Goal: Task Accomplishment & Management: Use online tool/utility

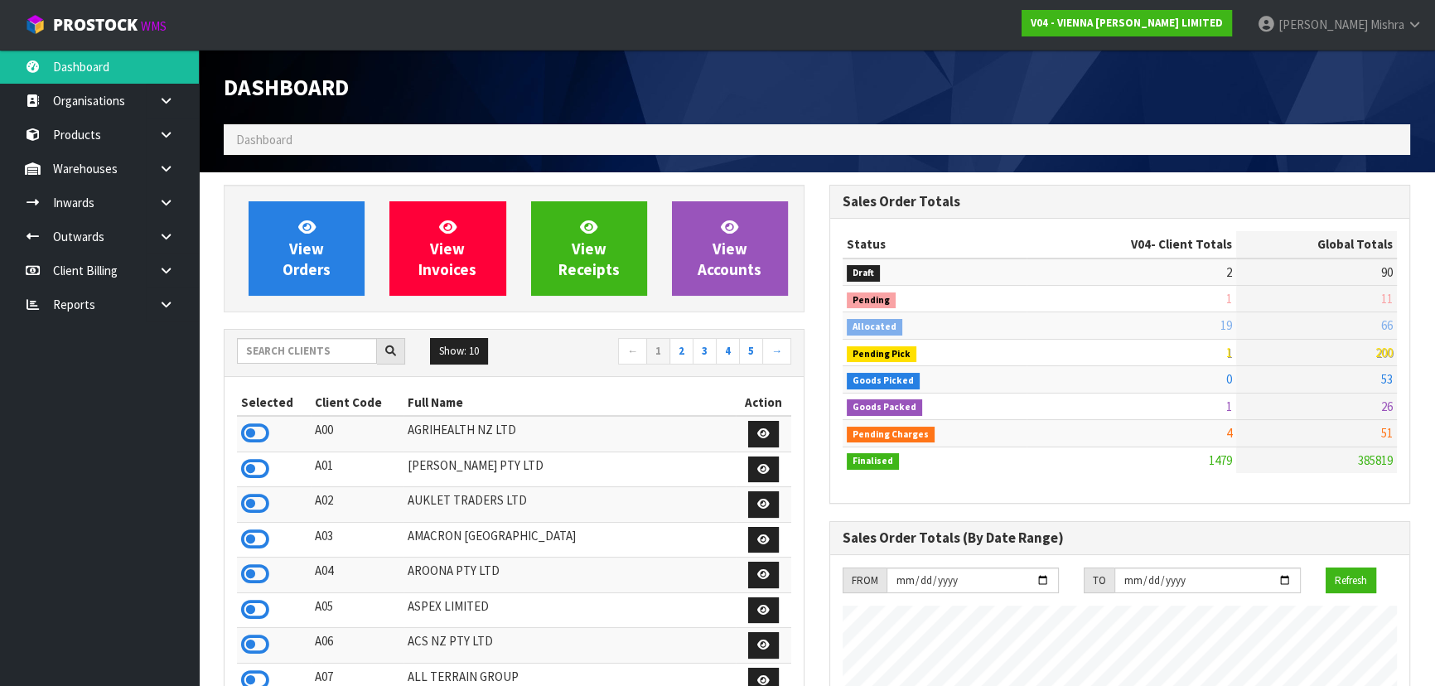
scroll to position [1305, 605]
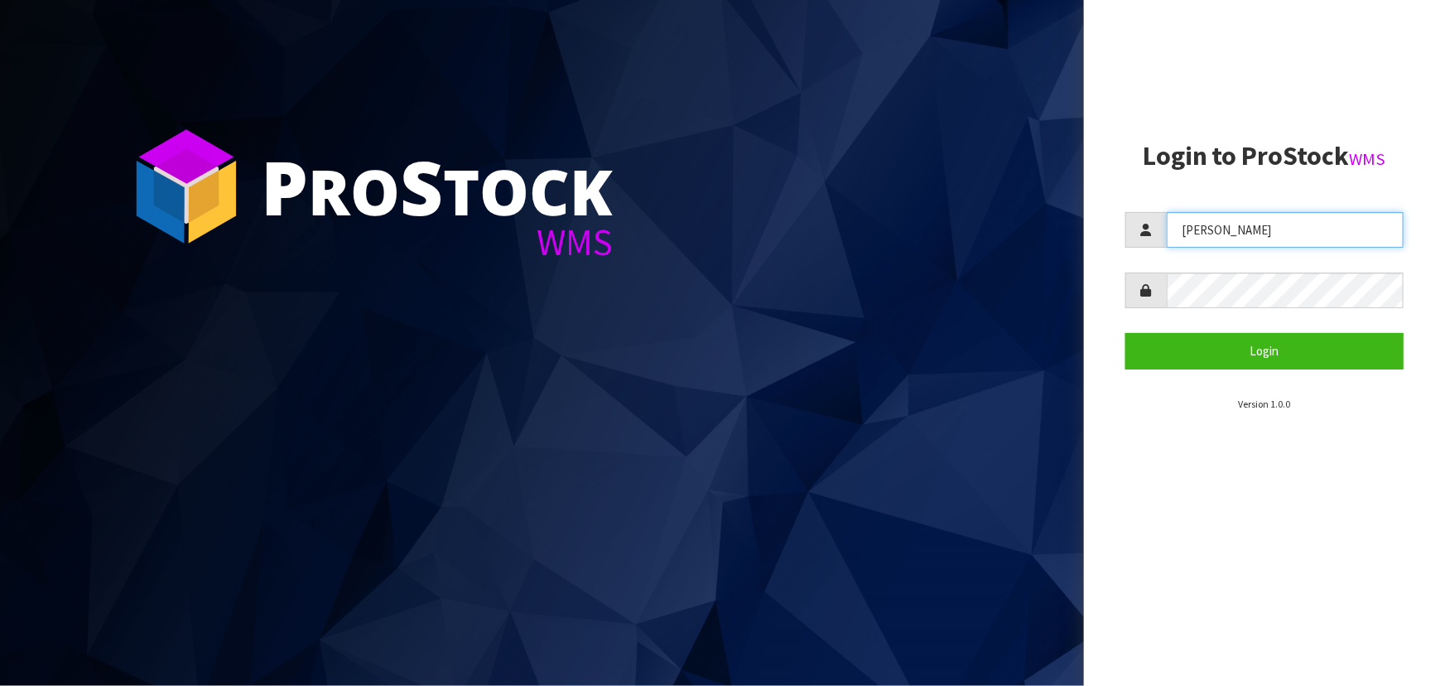
drag, startPoint x: 1276, startPoint y: 229, endPoint x: 1077, endPoint y: 247, distance: 199.6
click at [1077, 247] on div "P ro S tock WMS Login to ProStock WMS [GEOGRAPHIC_DATA] Login Version 1.0.0" at bounding box center [722, 343] width 1445 height 686
type input "[PERSON_NAME]"
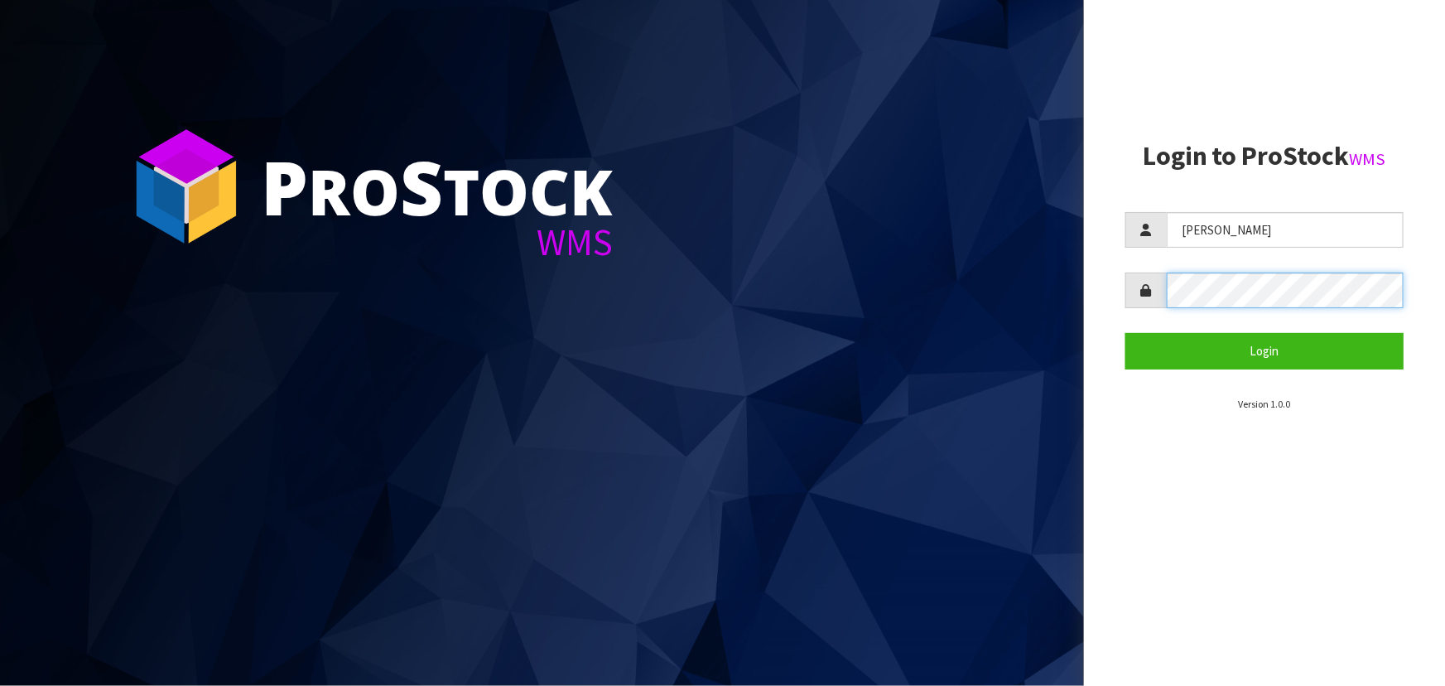
click at [1126, 333] on button "Login" at bounding box center [1265, 351] width 278 height 36
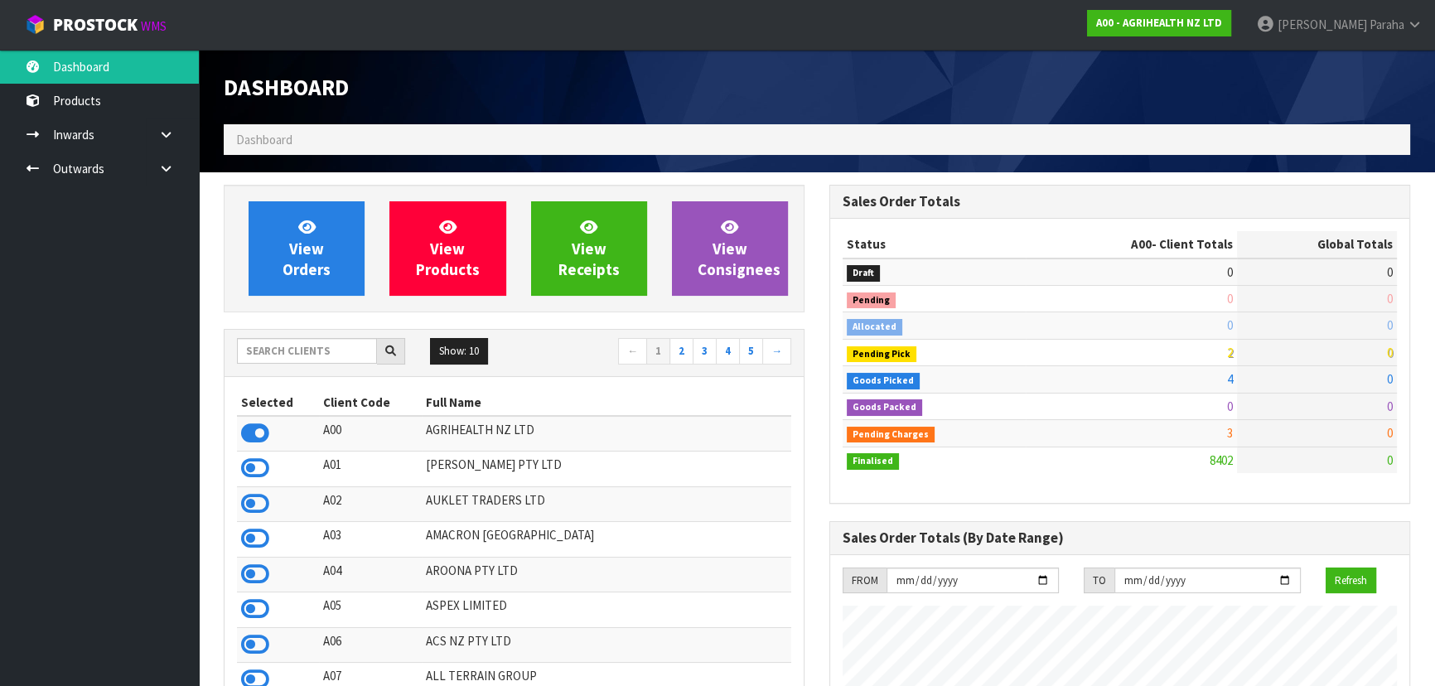
scroll to position [1252, 605]
click at [306, 340] on input "text" at bounding box center [307, 351] width 140 height 26
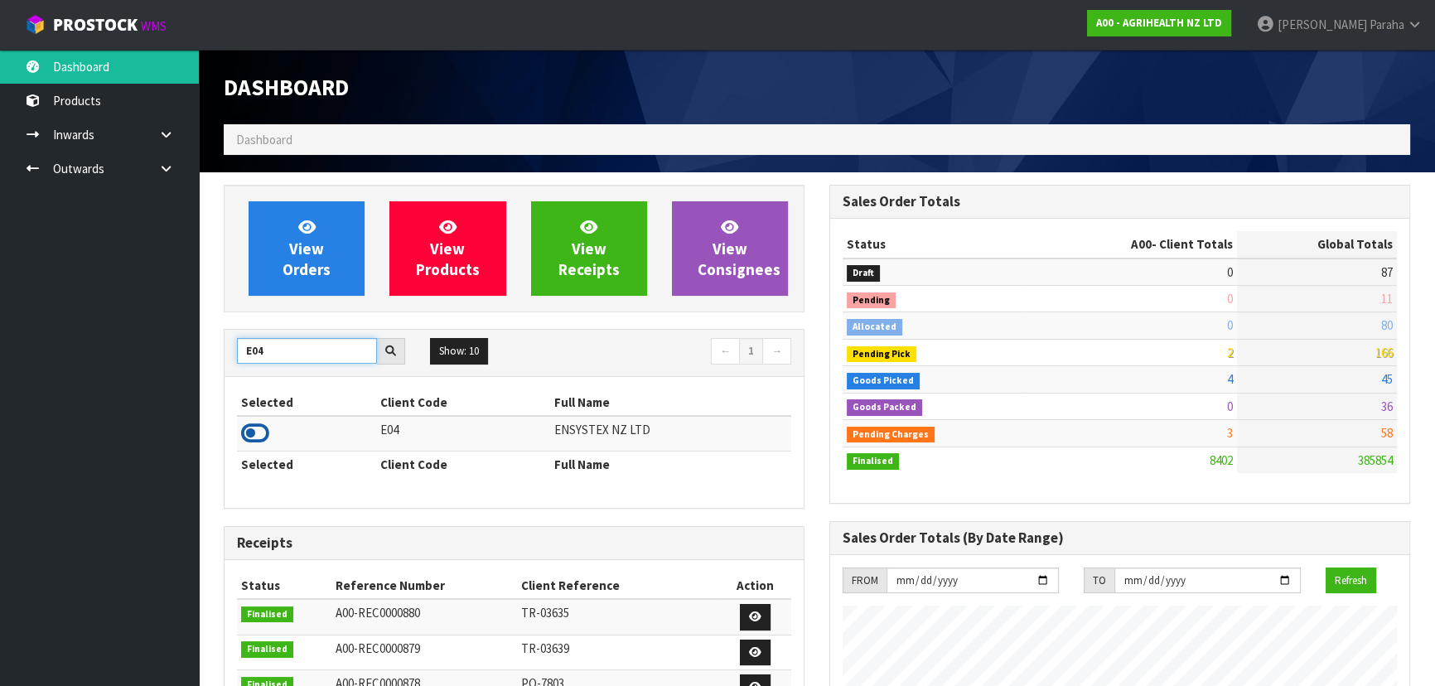
type input "E04"
click at [262, 431] on icon at bounding box center [255, 433] width 28 height 25
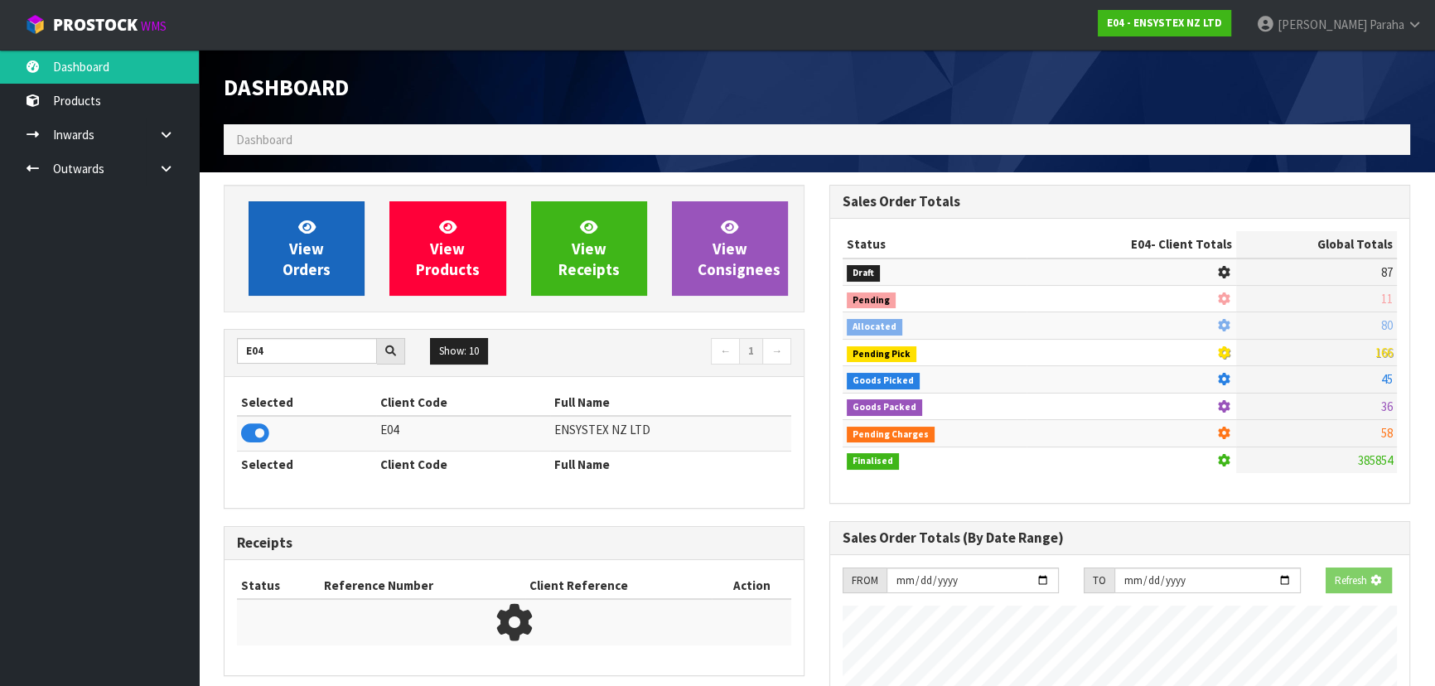
scroll to position [1031, 605]
click at [334, 232] on link "View Orders" at bounding box center [306, 248] width 116 height 94
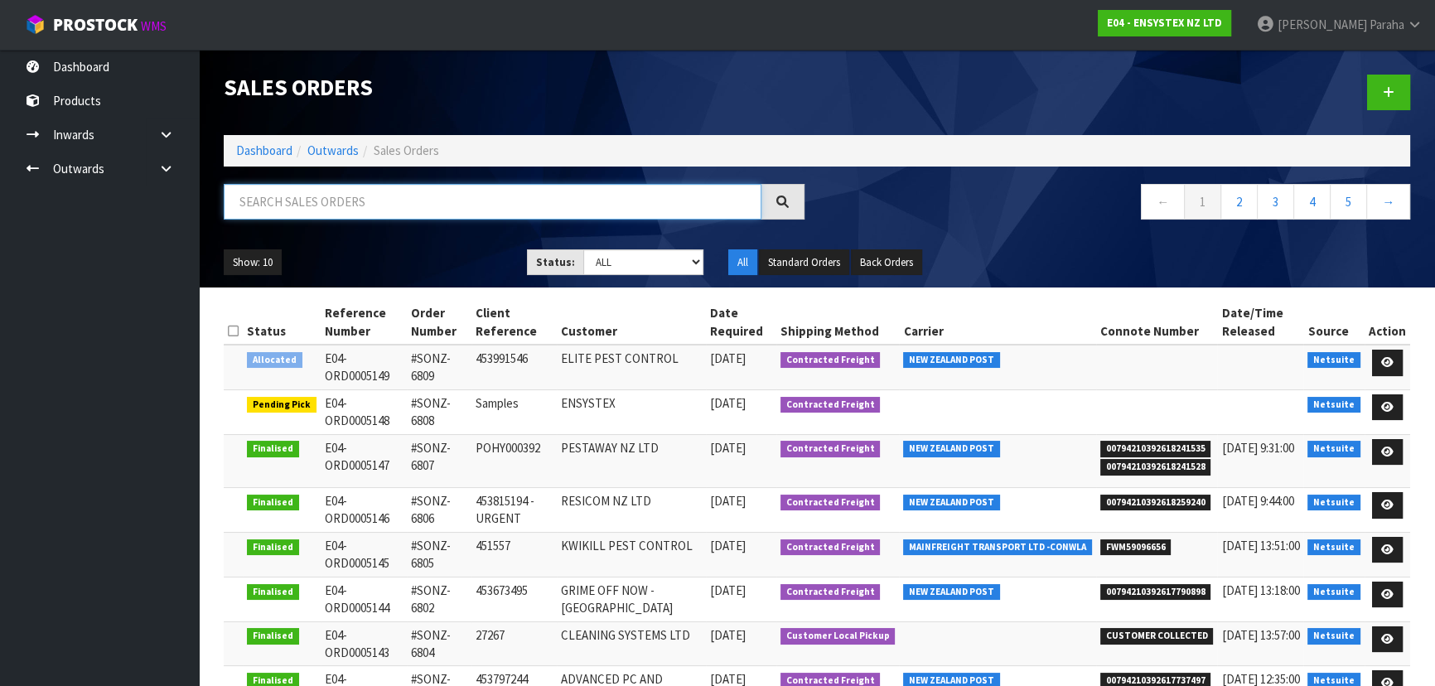
click at [326, 205] on input "text" at bounding box center [493, 202] width 538 height 36
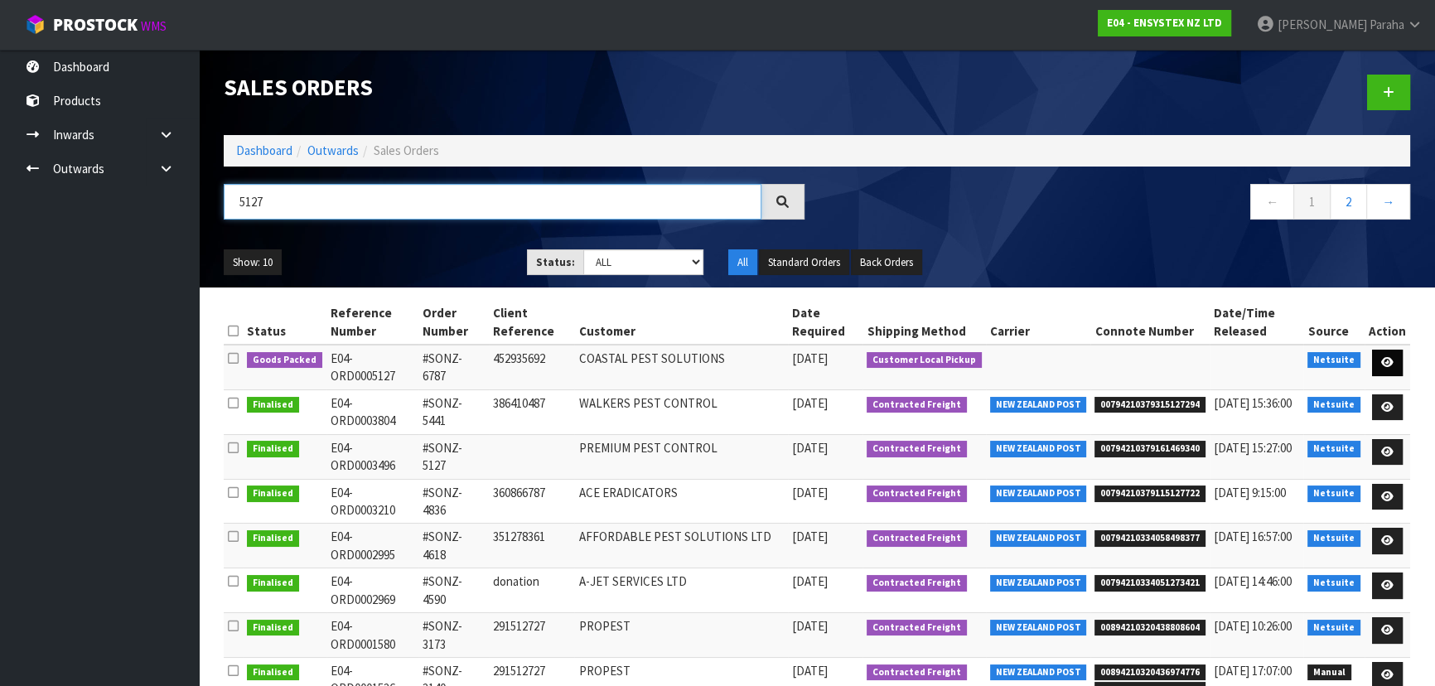
type input "5127"
click at [1387, 364] on icon at bounding box center [1387, 362] width 12 height 11
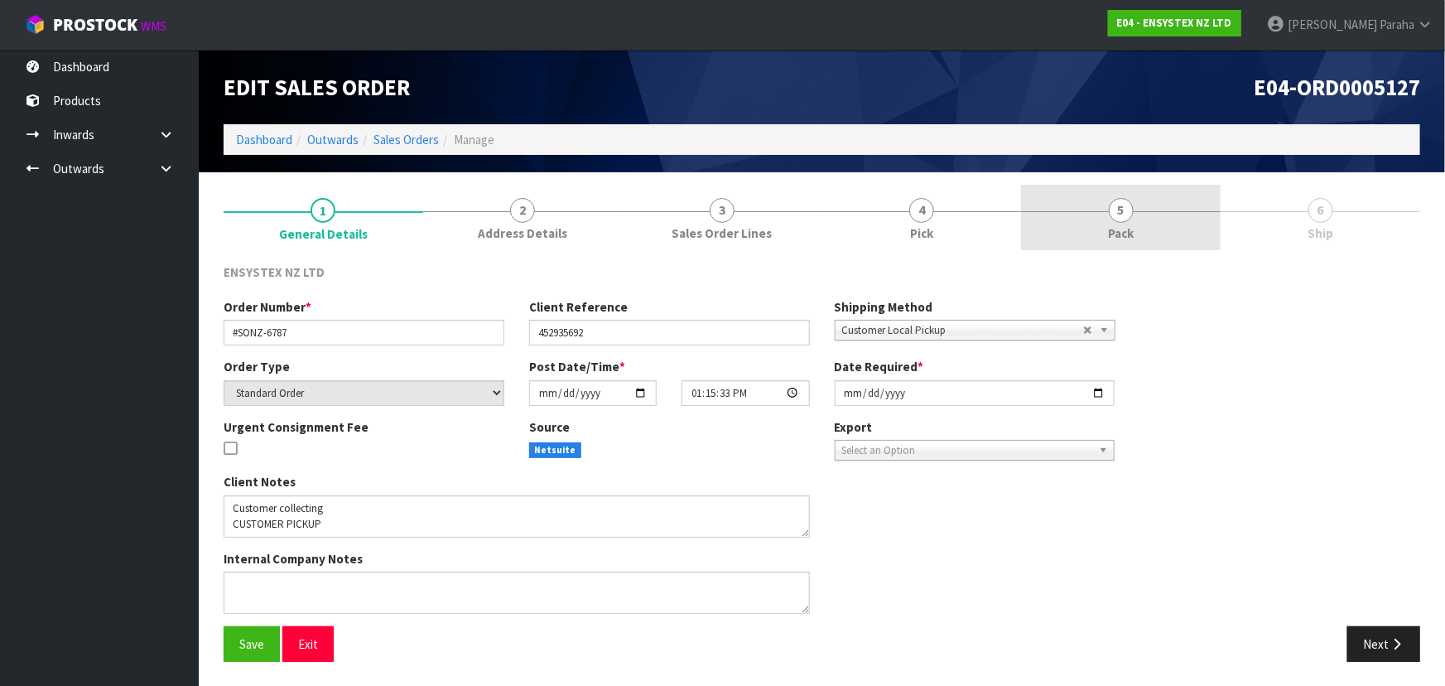
click at [1120, 216] on span "5" at bounding box center [1121, 210] width 25 height 25
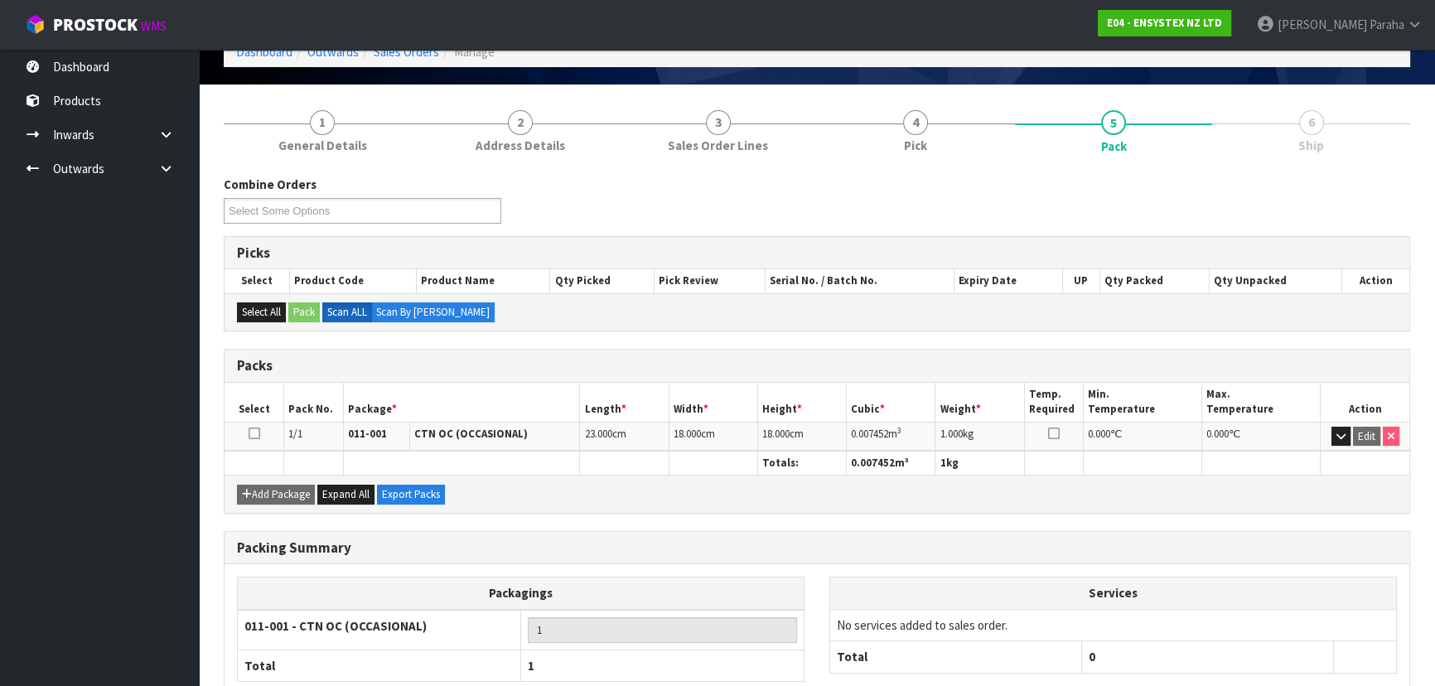
scroll to position [189, 0]
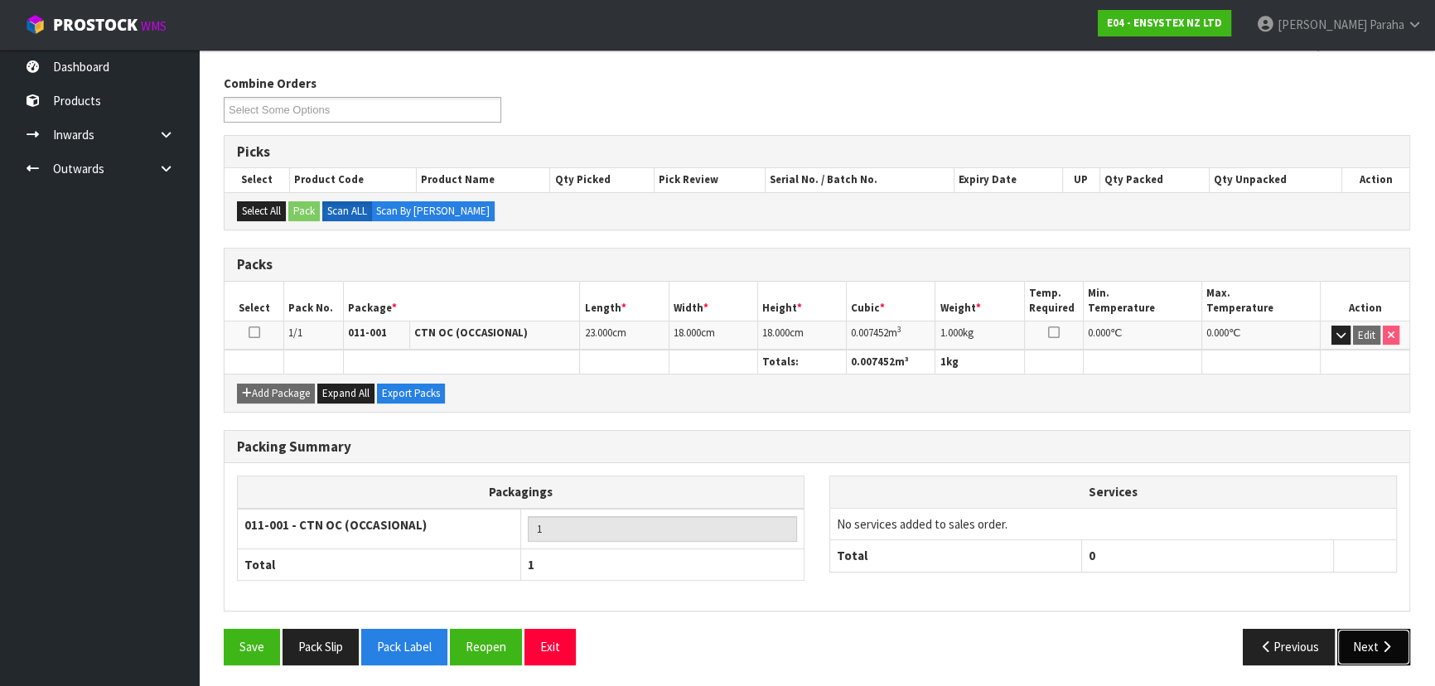
click at [1398, 639] on button "Next" at bounding box center [1373, 647] width 73 height 36
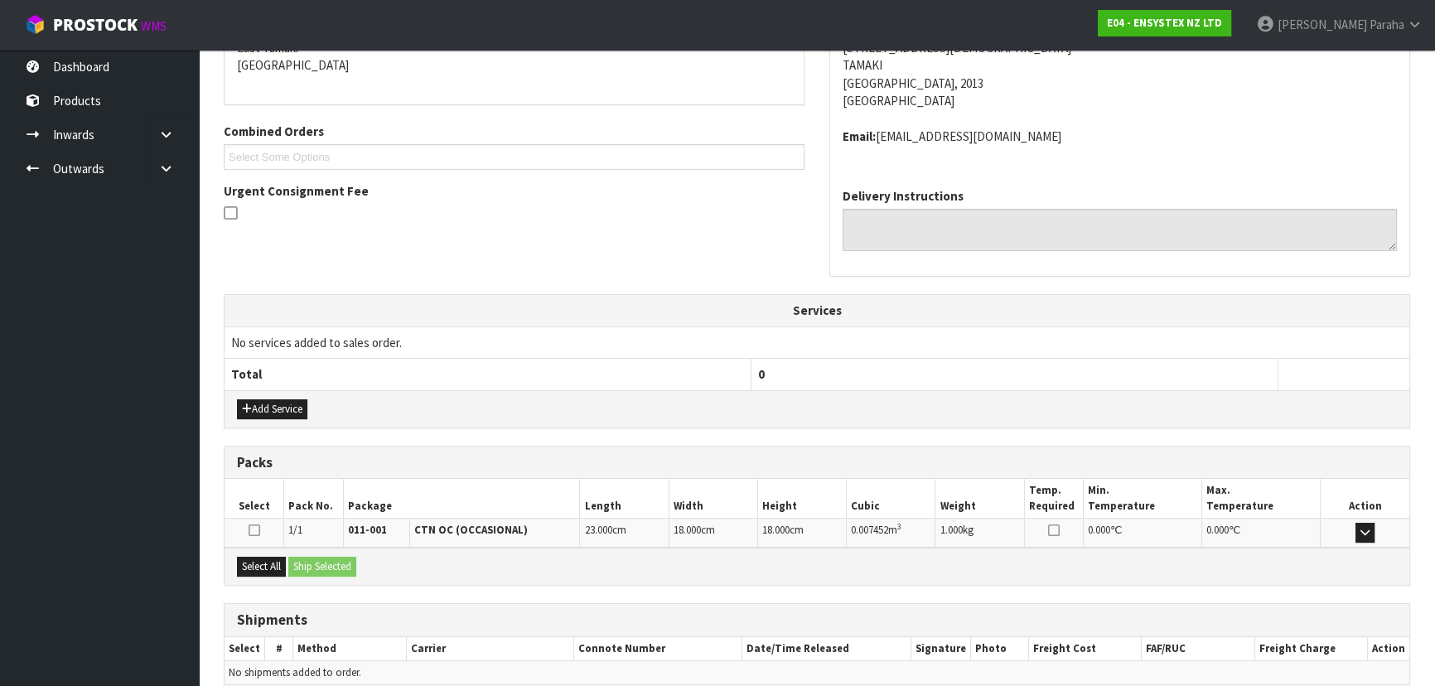
scroll to position [376, 0]
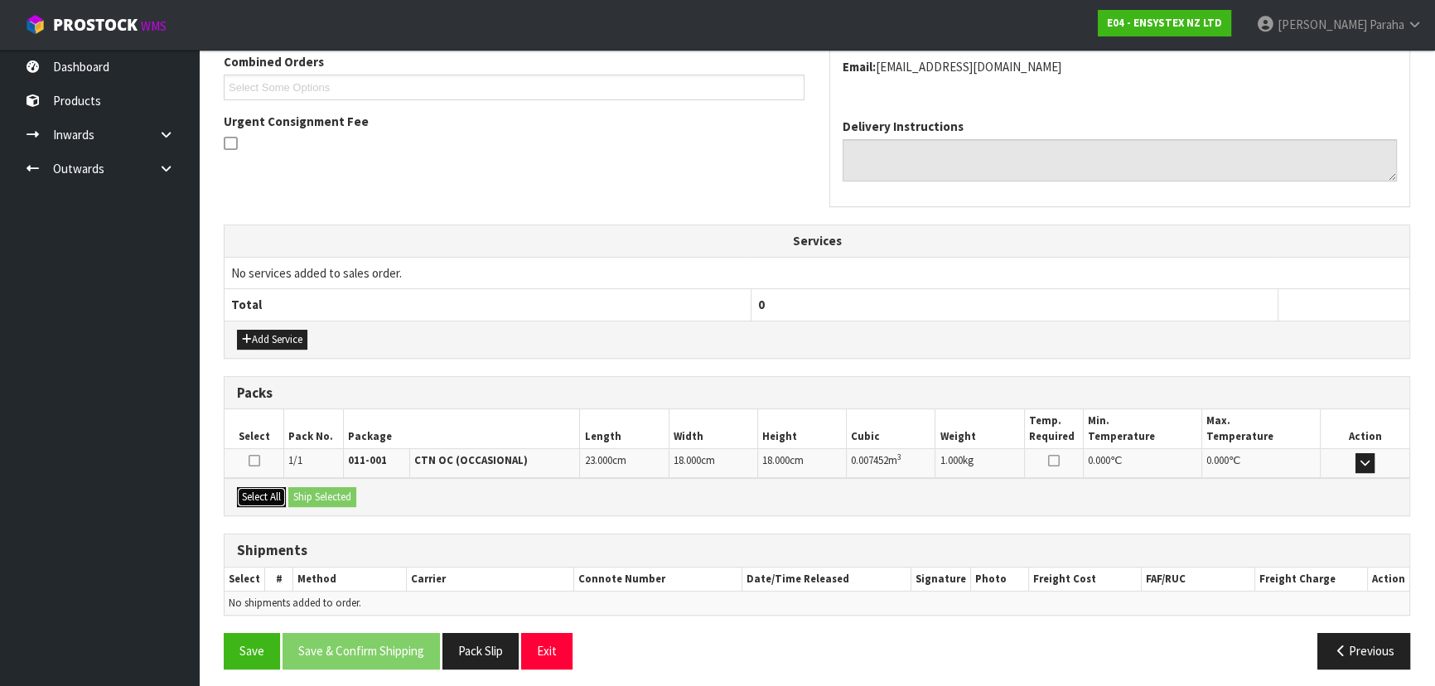
click at [253, 489] on button "Select All" at bounding box center [261, 497] width 49 height 20
click at [313, 489] on button "Ship Selected" at bounding box center [322, 497] width 68 height 20
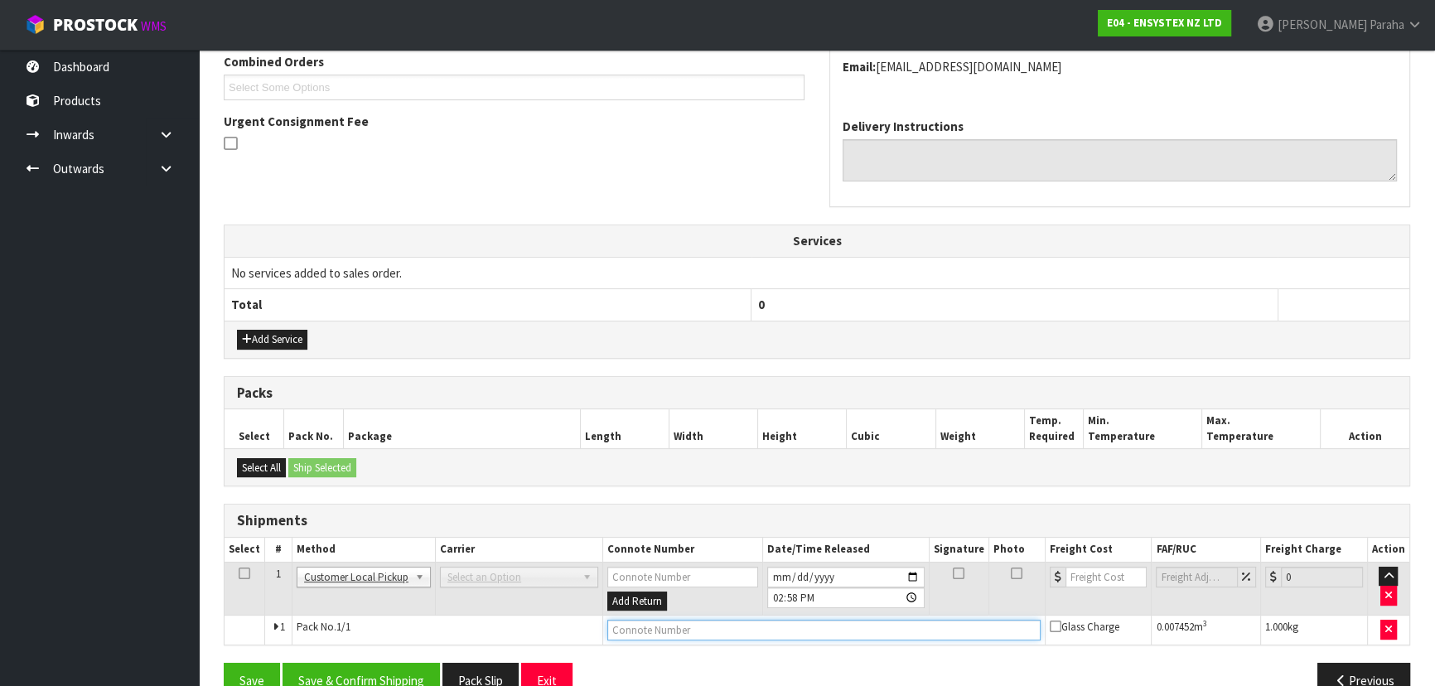
click at [677, 626] on input "text" at bounding box center [823, 630] width 433 height 21
type input "CUSTOMER COLLECTED"
click at [376, 663] on button "Save & Confirm Shipping" at bounding box center [360, 681] width 157 height 36
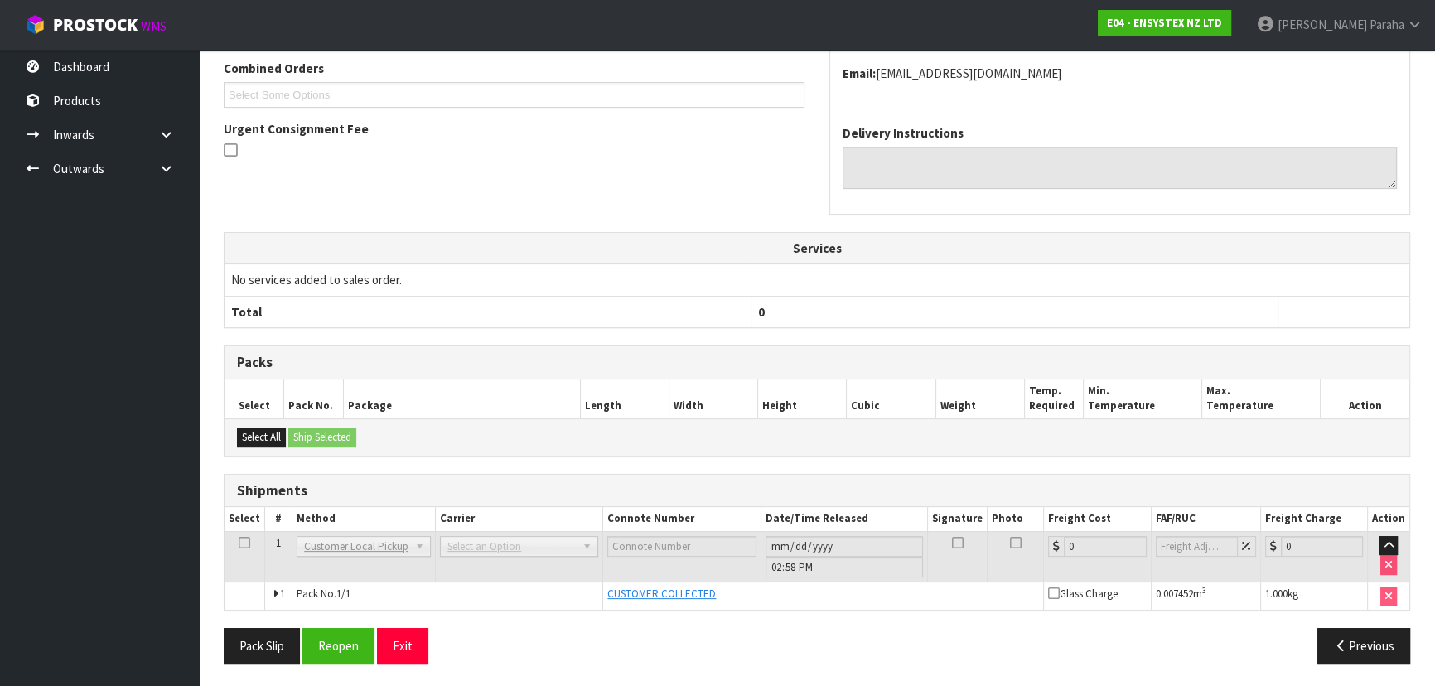
scroll to position [203, 0]
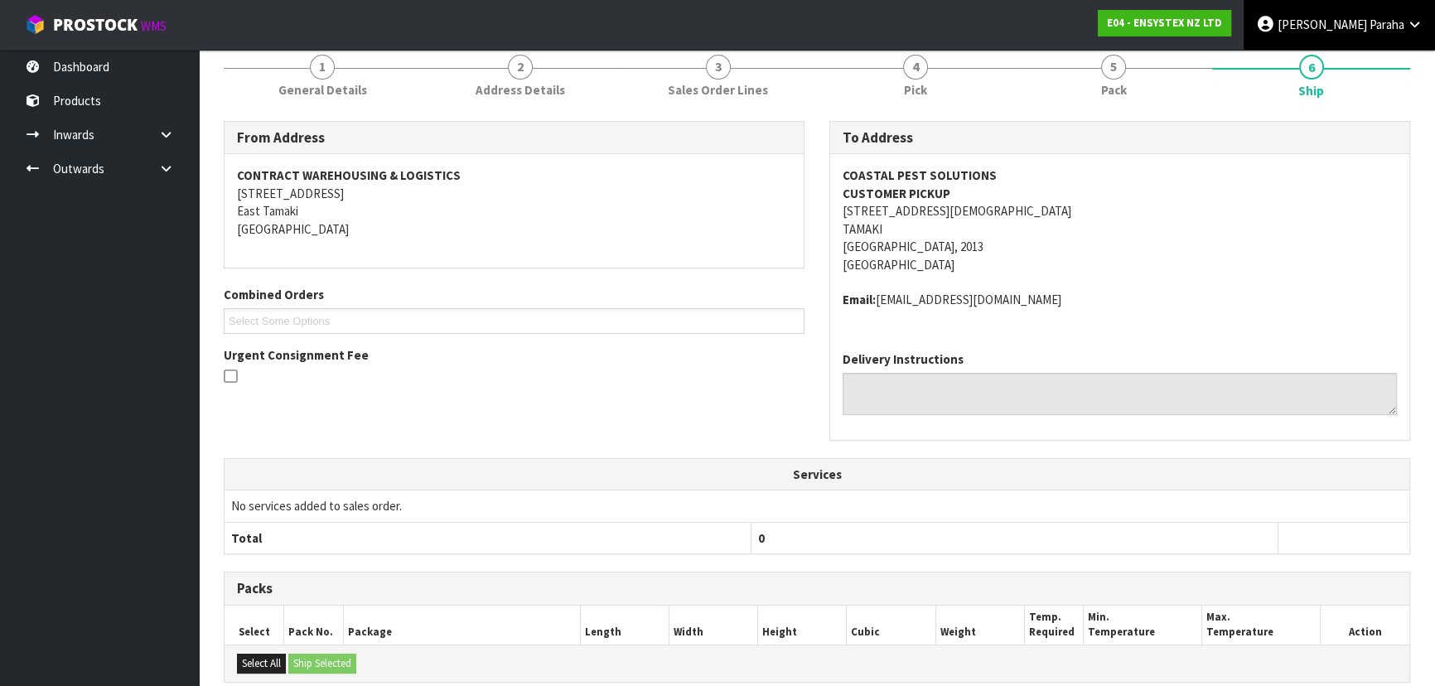
click at [1353, 26] on span "[PERSON_NAME]" at bounding box center [1321, 25] width 89 height 16
click at [1363, 66] on link "Logout" at bounding box center [1368, 66] width 131 height 22
